Goal: Find contact information: Find contact information

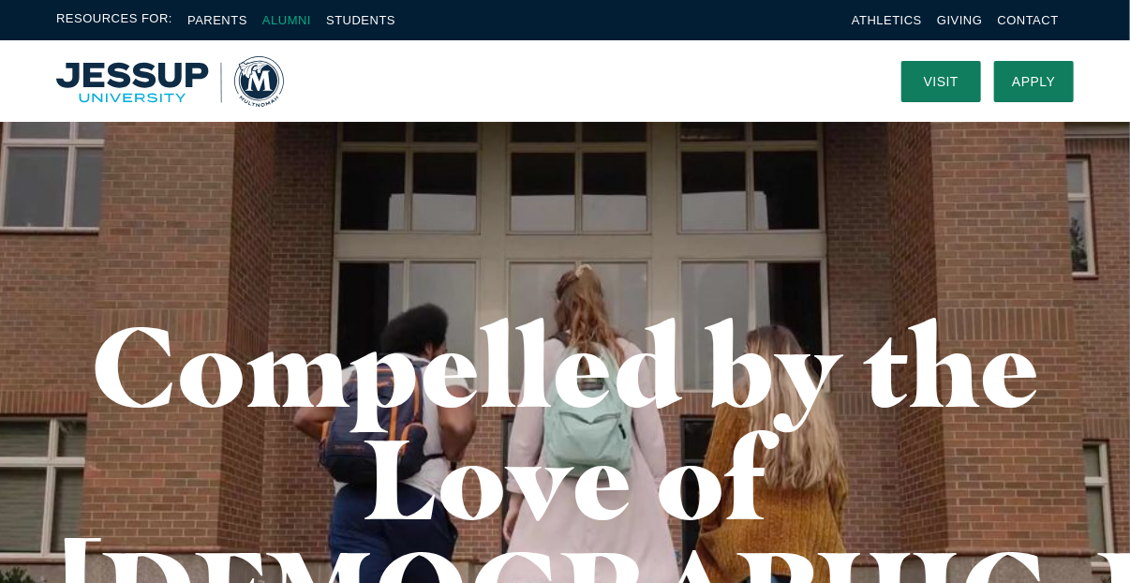
click at [295, 15] on link "Alumni" at bounding box center [286, 20] width 49 height 14
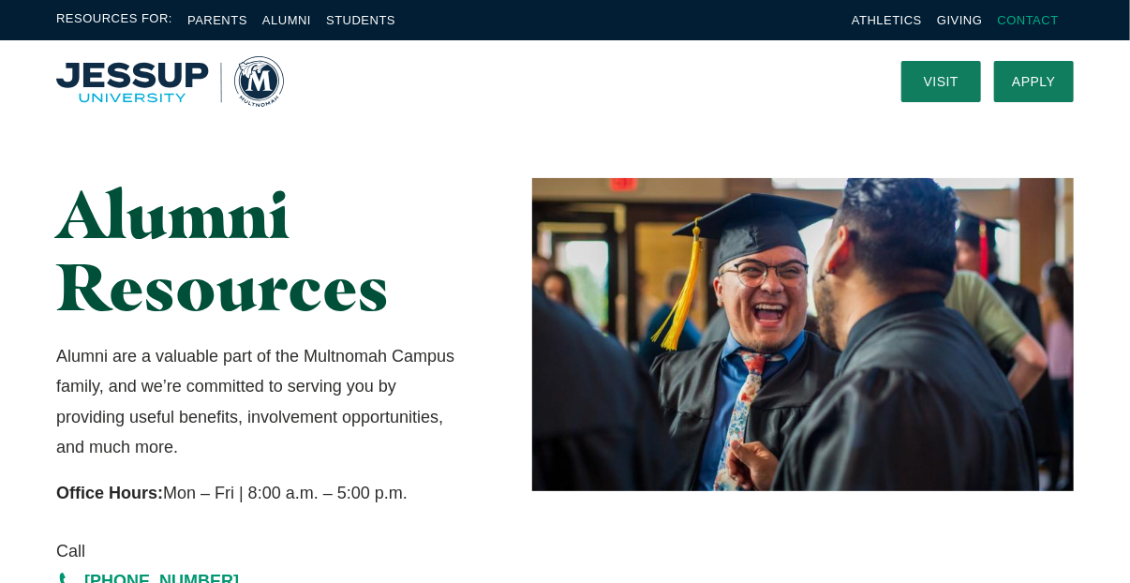
click at [1036, 19] on link "Contact" at bounding box center [1028, 20] width 61 height 14
